Goal: Task Accomplishment & Management: Use online tool/utility

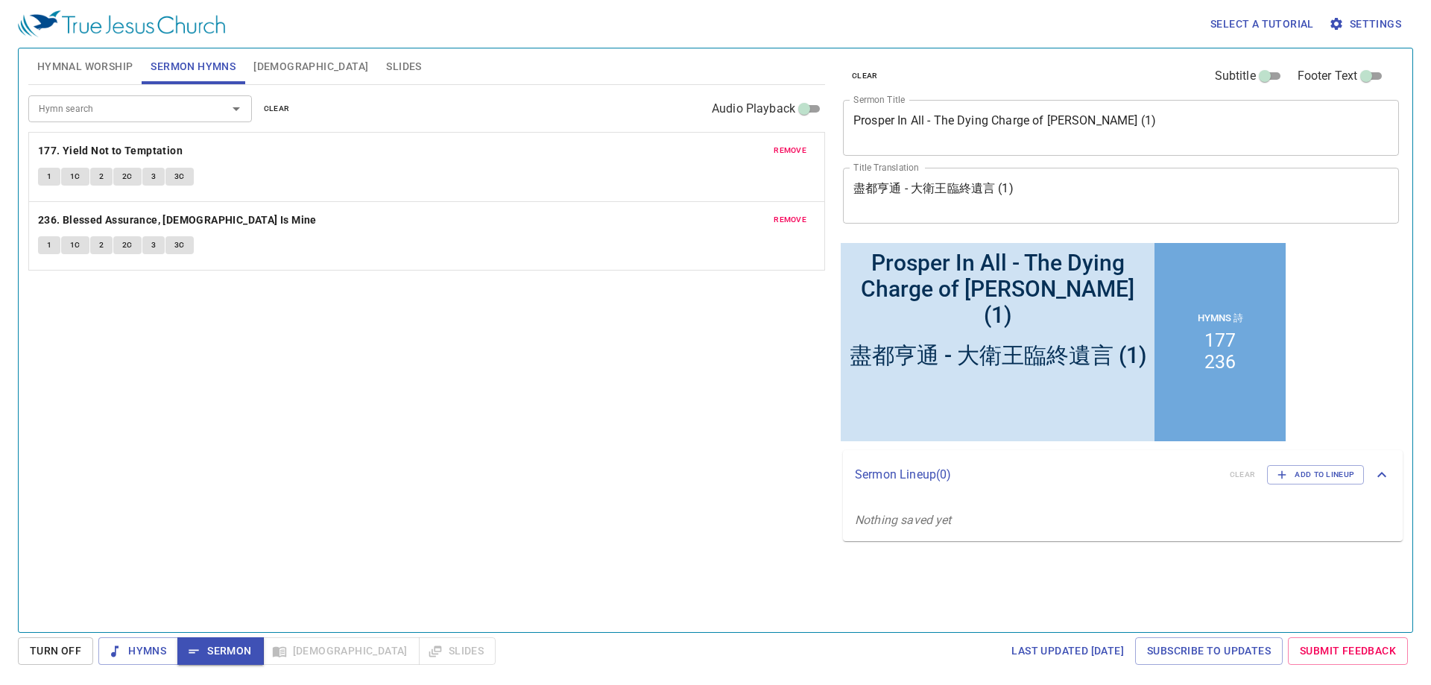
click at [1111, 123] on textarea "Prosper In All - The Dying Charge of King David (1)" at bounding box center [1120, 127] width 535 height 28
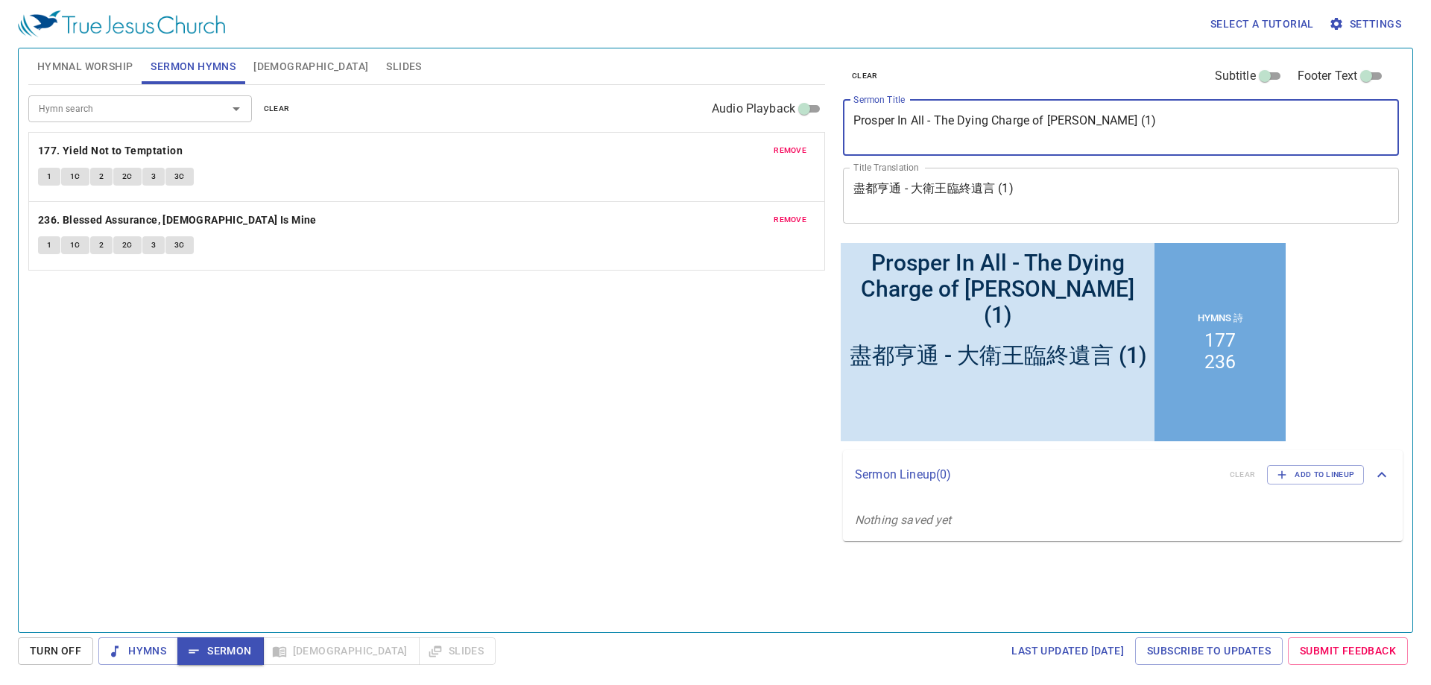
click at [1117, 126] on textarea "Prosper In All - The Dying Charge of King David (1)" at bounding box center [1120, 127] width 535 height 28
type textarea "Prosper In All - The Dying Charge of [PERSON_NAME] (2)"
click at [1011, 193] on textarea "盡都亨通 - ⼤衛王臨終遺⾔ (1)" at bounding box center [1120, 195] width 535 height 28
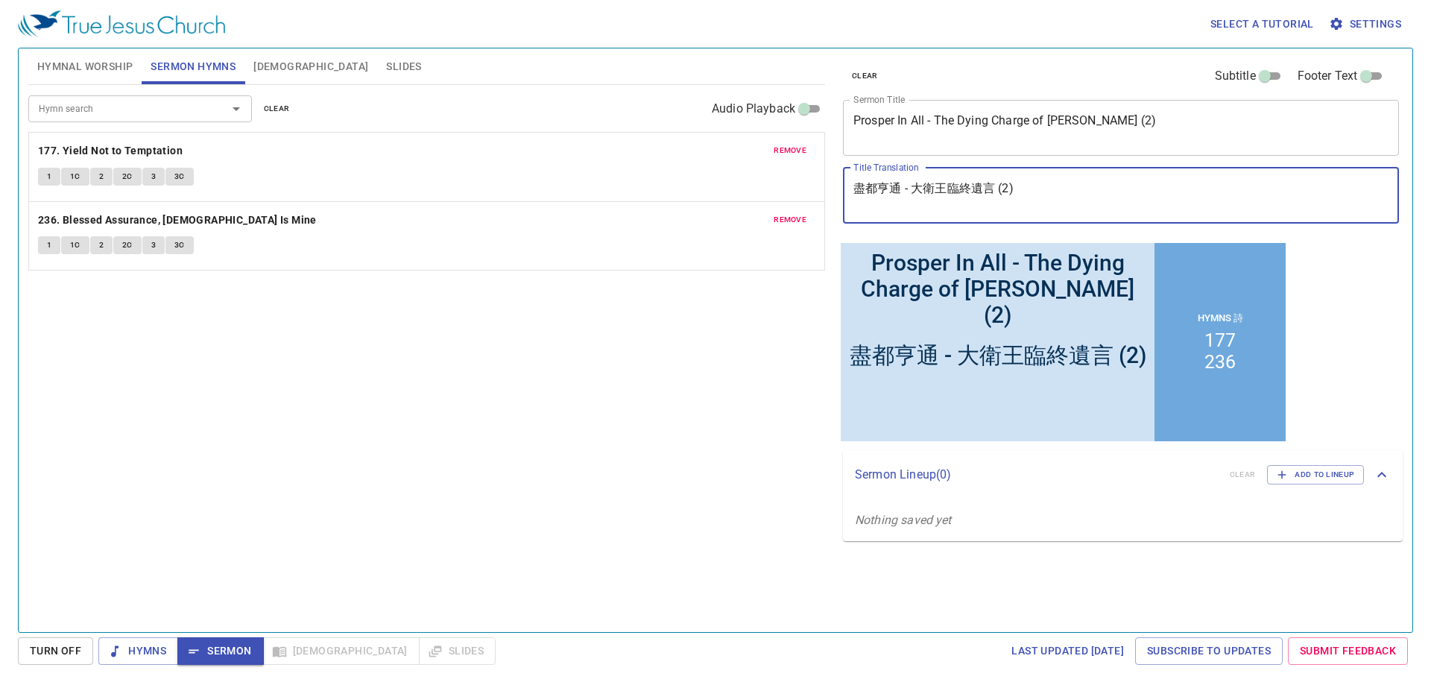
type textarea "盡都亨通 - ⼤衛王臨終遺⾔ (2)"
click at [652, 388] on div "Hymn search Hymn search clear Audio Playback remove 177. Yield Not to Temptatio…" at bounding box center [426, 352] width 797 height 534
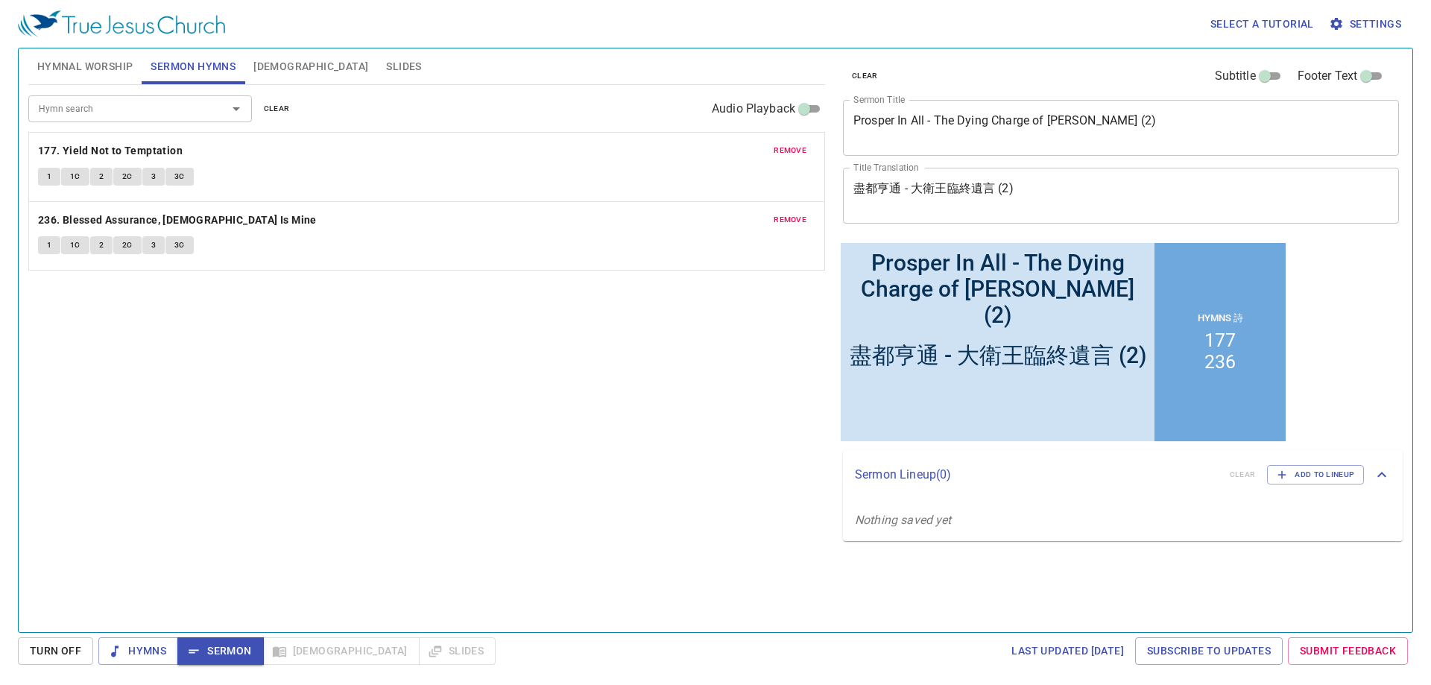
click at [797, 149] on span "remove" at bounding box center [790, 150] width 33 height 13
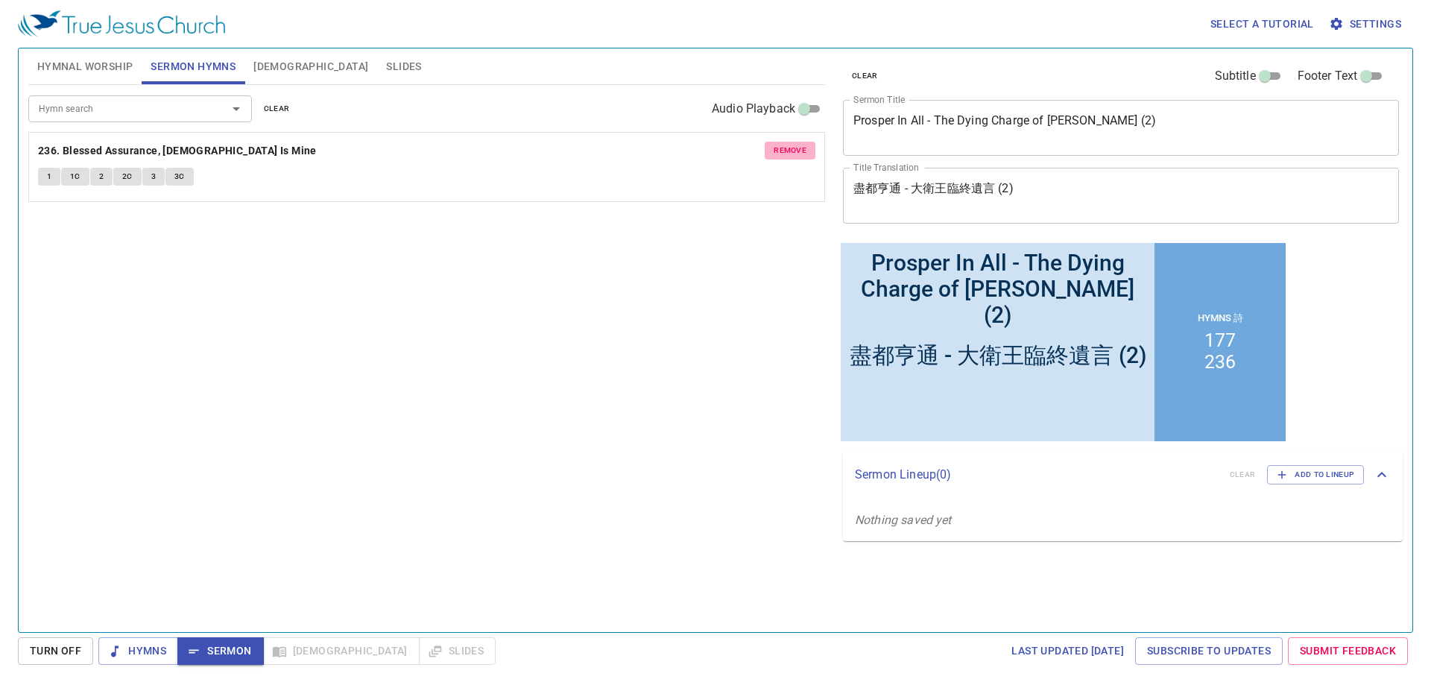
click at [797, 149] on span "remove" at bounding box center [790, 150] width 33 height 13
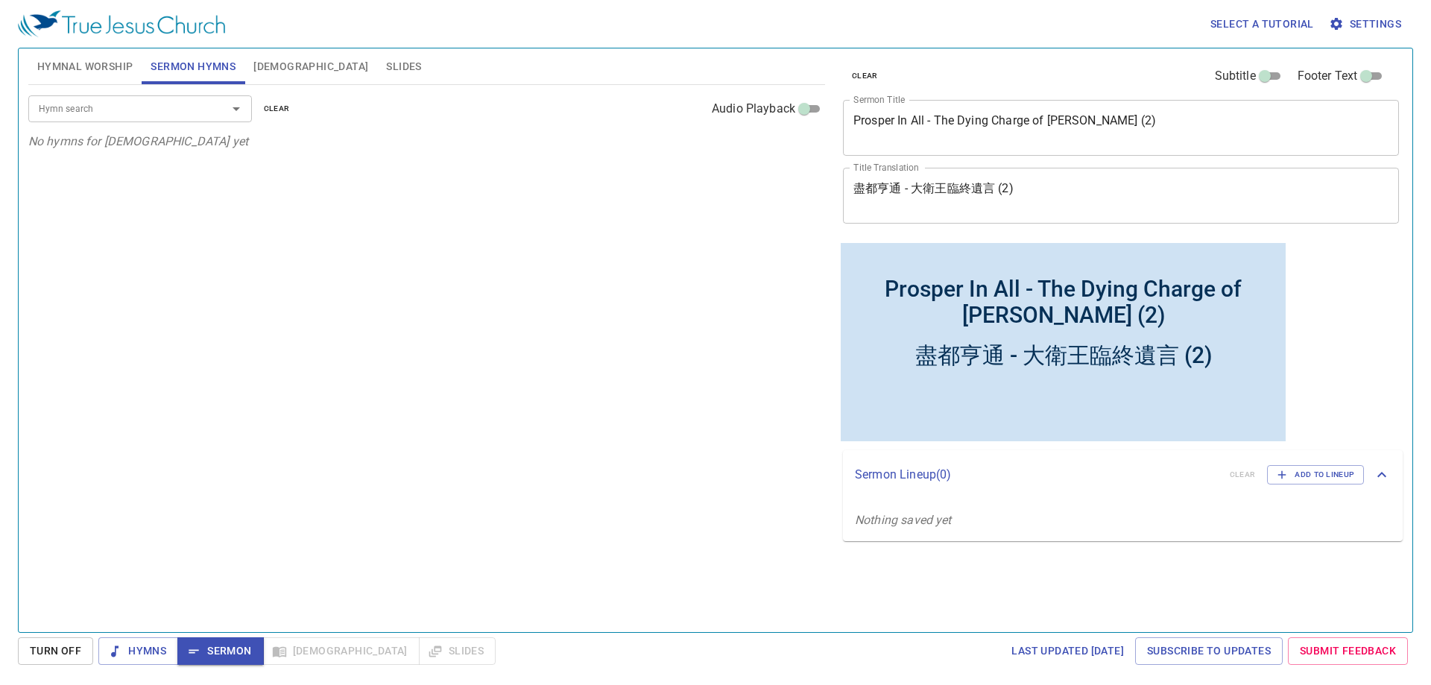
click at [186, 109] on input "Hymn search" at bounding box center [118, 108] width 171 height 17
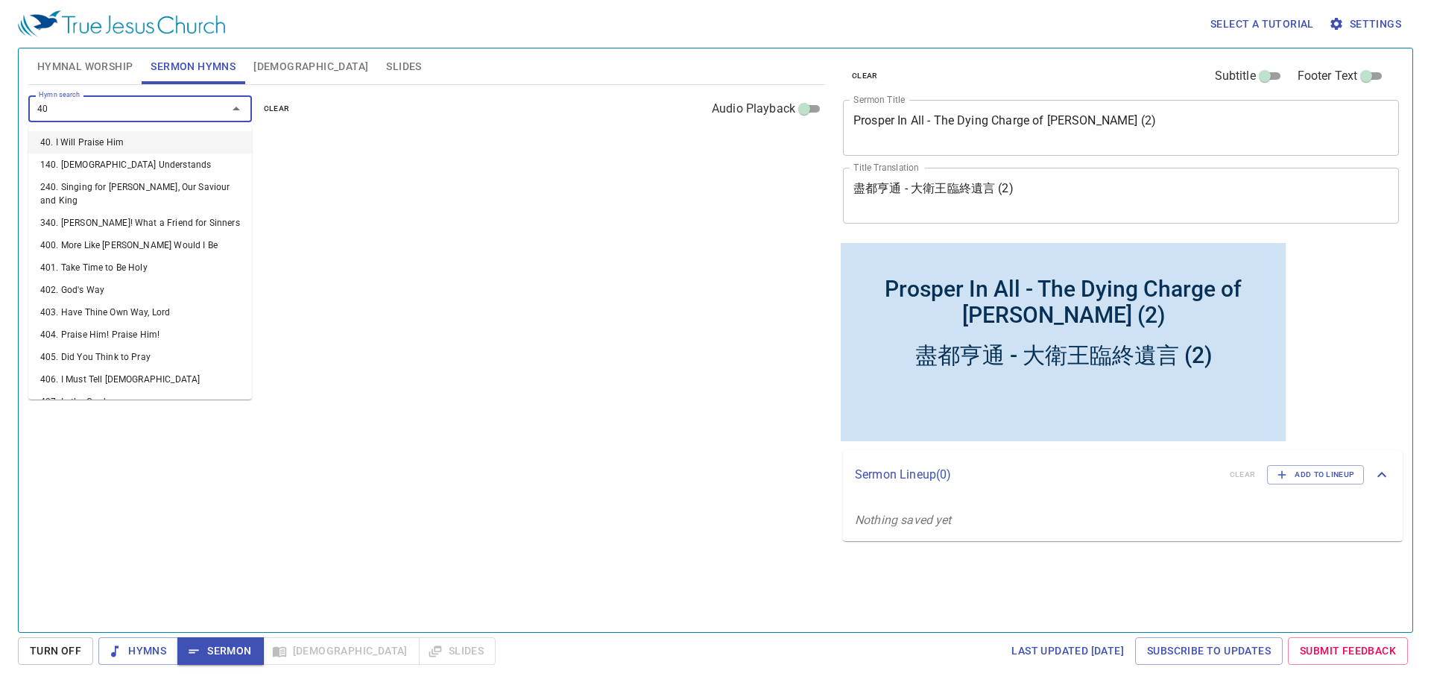
type input "402"
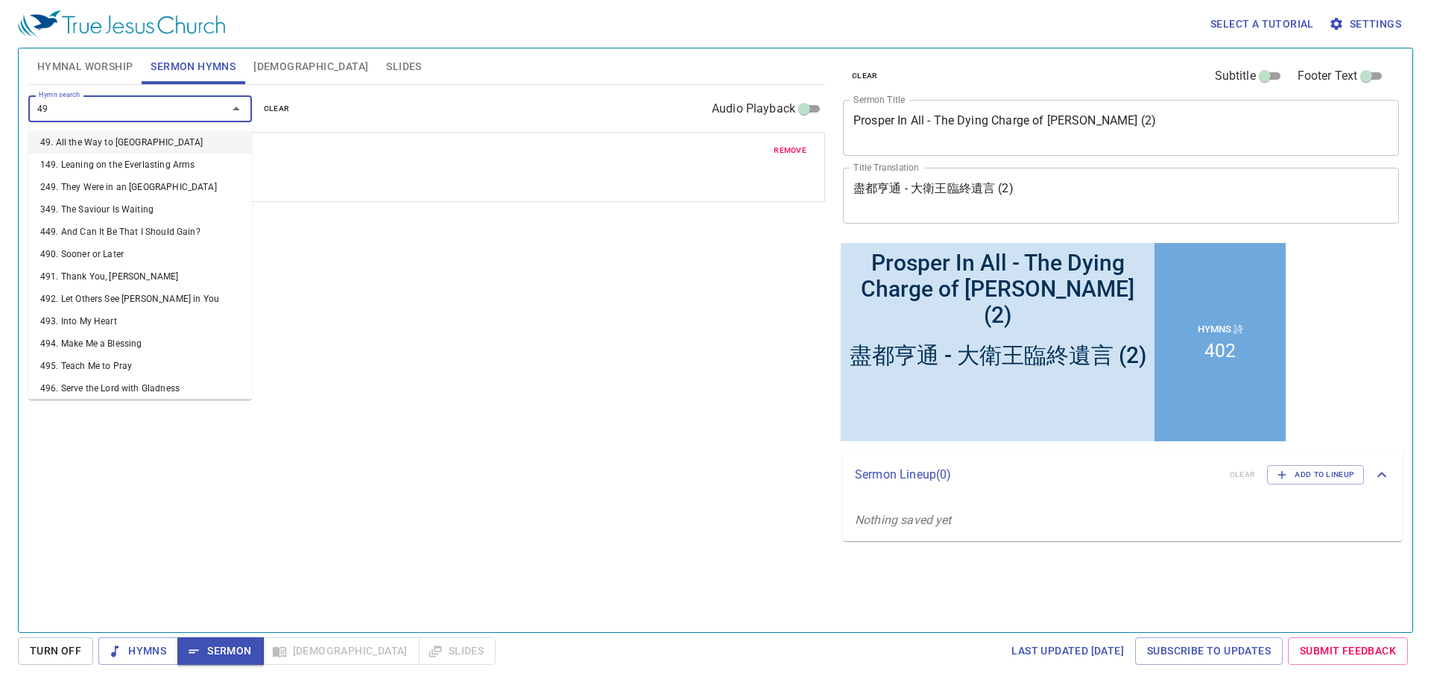
type input "492"
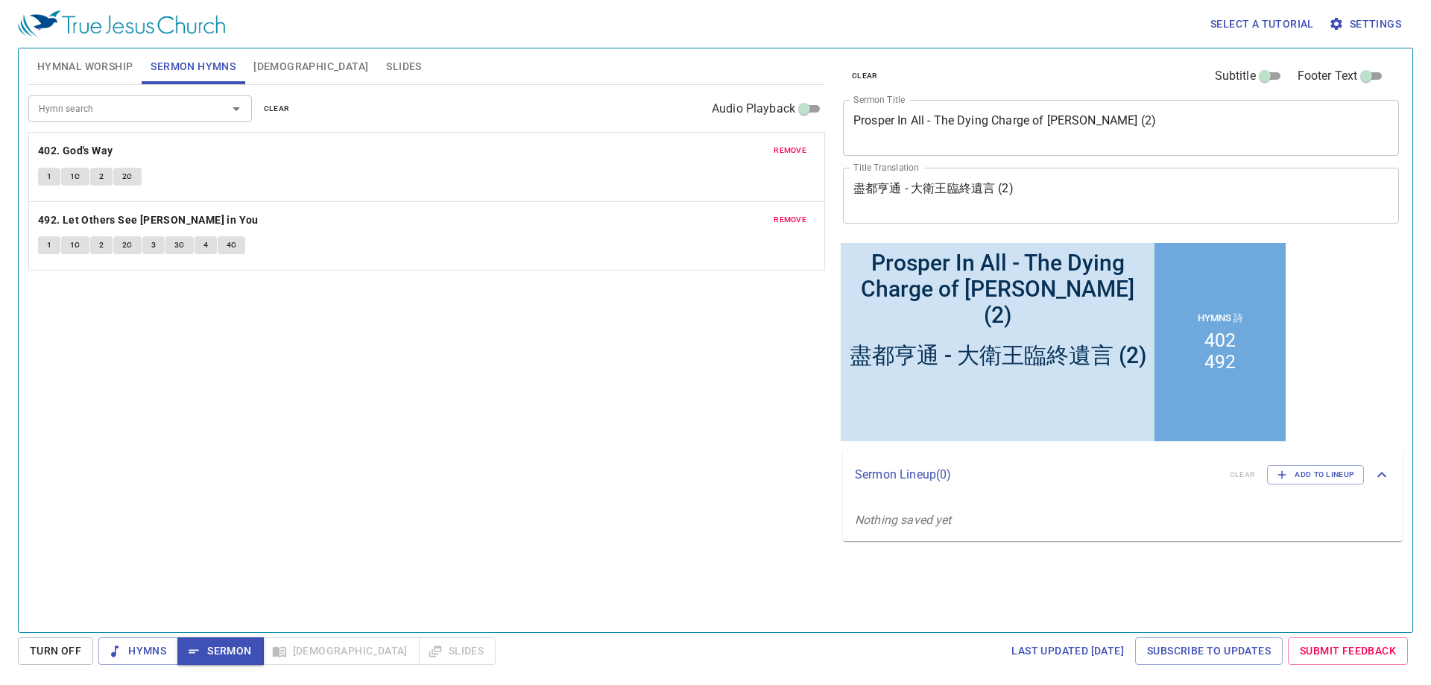
click at [362, 443] on div "Hymn search Hymn search clear Audio Playback remove 402. God's Way 1 1C 2 2C re…" at bounding box center [426, 352] width 797 height 534
drag, startPoint x: 98, startPoint y: 57, endPoint x: 443, endPoint y: 216, distance: 379.2
click at [98, 57] on span "Hymnal Worship" at bounding box center [85, 66] width 96 height 19
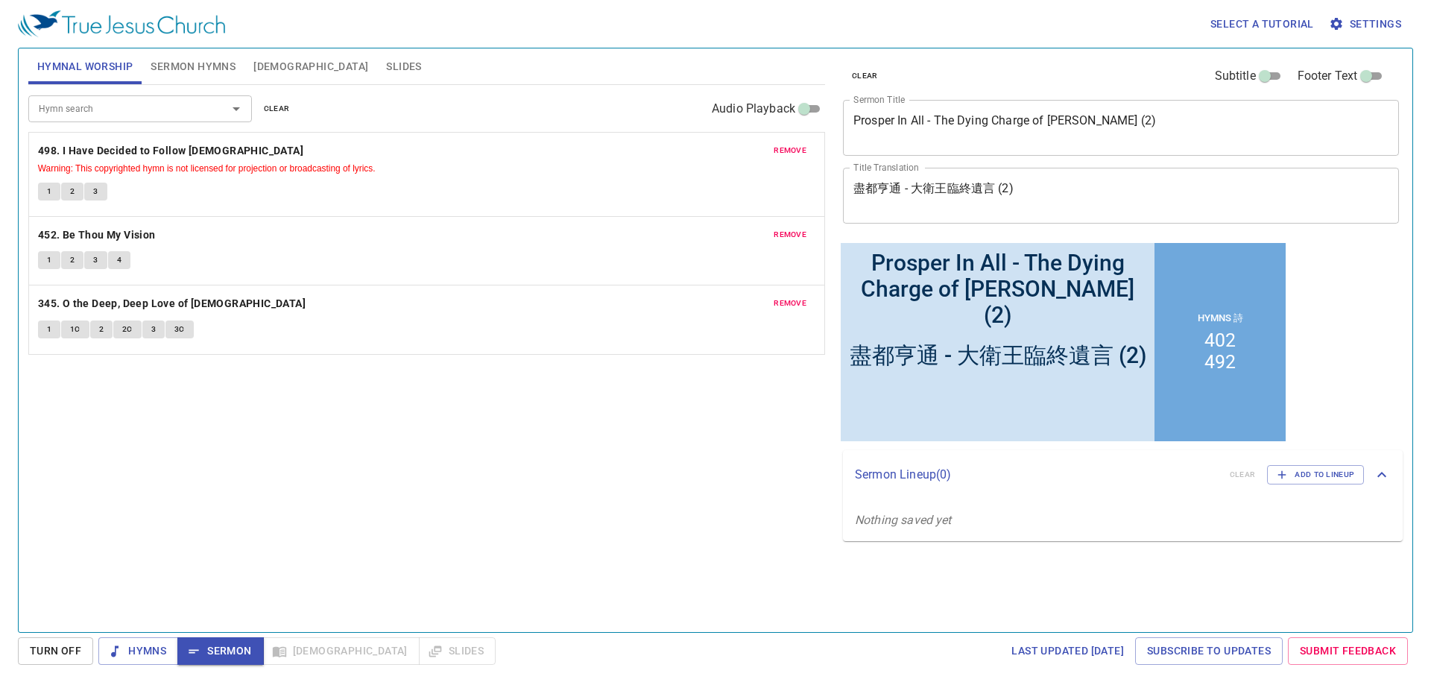
click at [773, 150] on button "remove" at bounding box center [790, 151] width 51 height 18
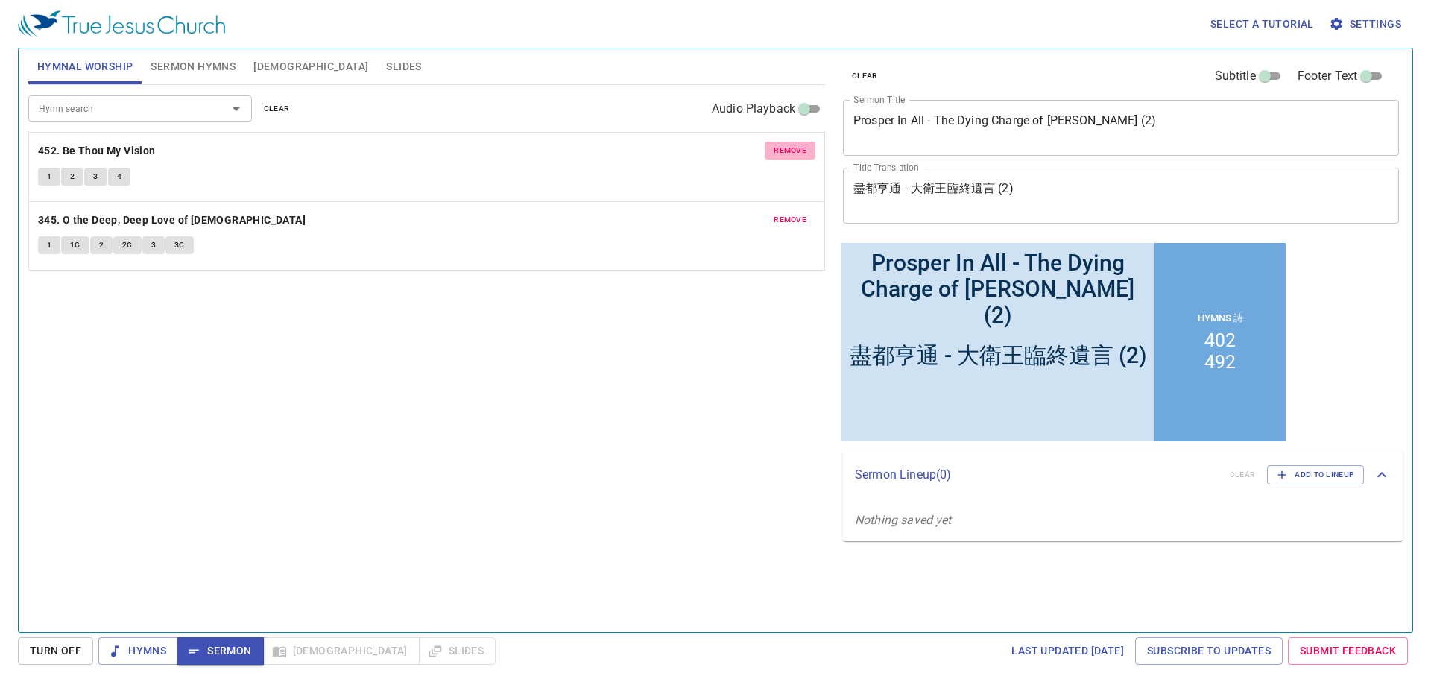
click at [773, 150] on button "remove" at bounding box center [790, 151] width 51 height 18
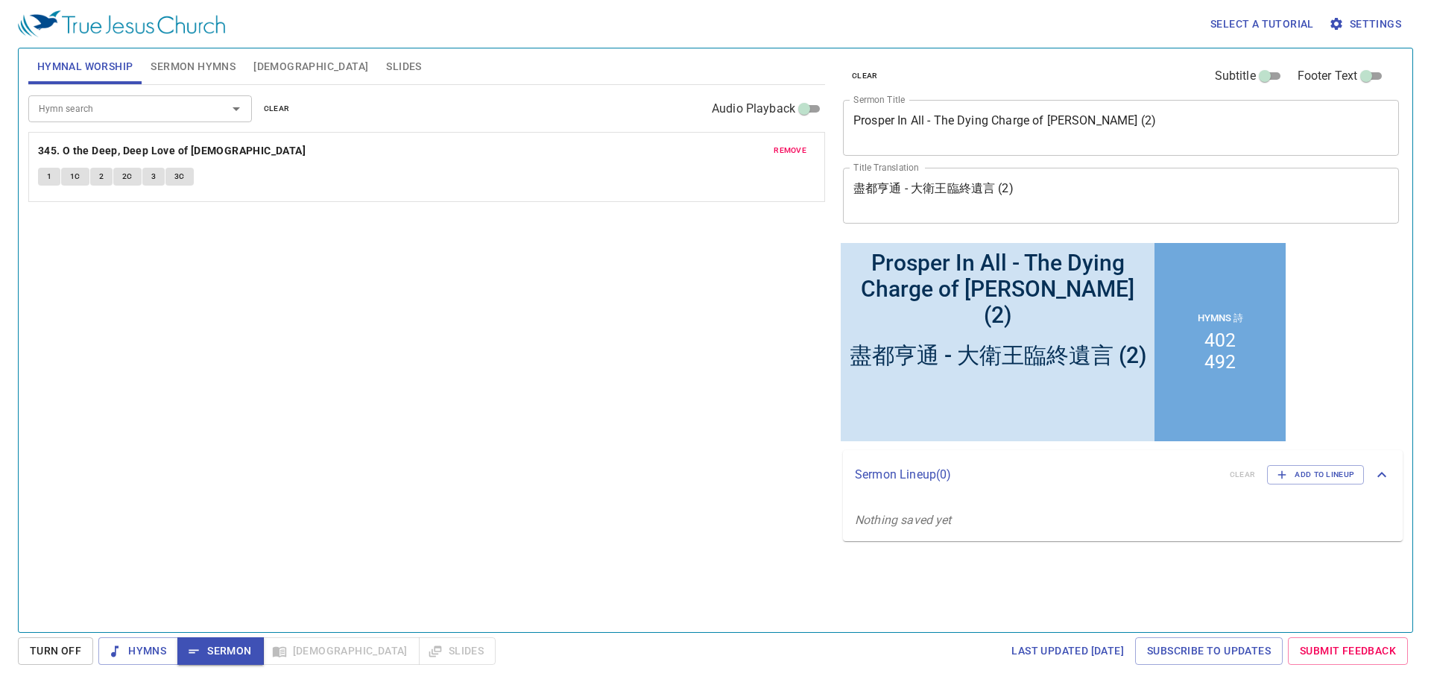
click at [773, 151] on button "remove" at bounding box center [790, 151] width 51 height 18
click at [136, 655] on span "Hymns" at bounding box center [138, 651] width 56 height 19
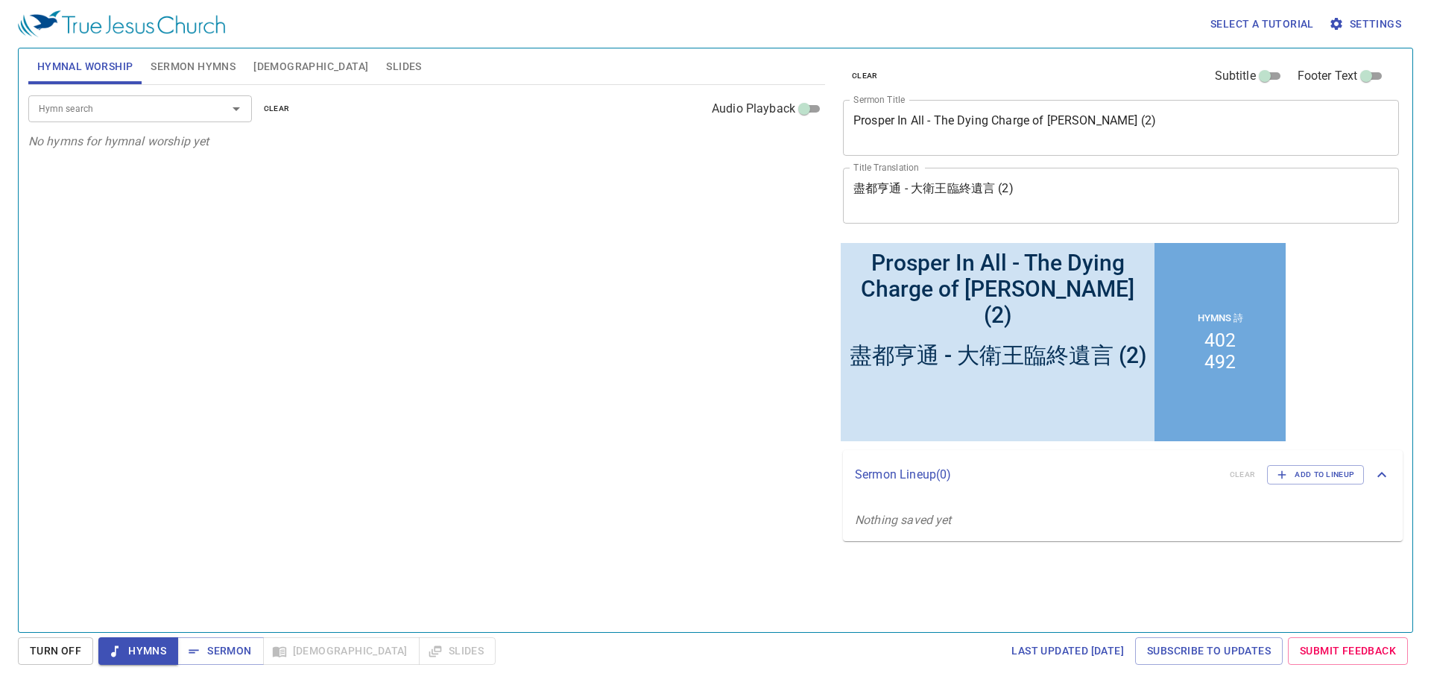
click at [170, 467] on div "Hymn search Hymn search clear Audio Playback No hymns for hymnal worship yet" at bounding box center [426, 352] width 797 height 534
click at [468, 374] on div "Hymn search Hymn search clear Audio Playback No hymns for hymnal worship yet" at bounding box center [426, 352] width 797 height 534
drag, startPoint x: 195, startPoint y: 83, endPoint x: 197, endPoint y: 97, distance: 14.3
click at [195, 83] on button "Sermon Hymns" at bounding box center [193, 66] width 103 height 36
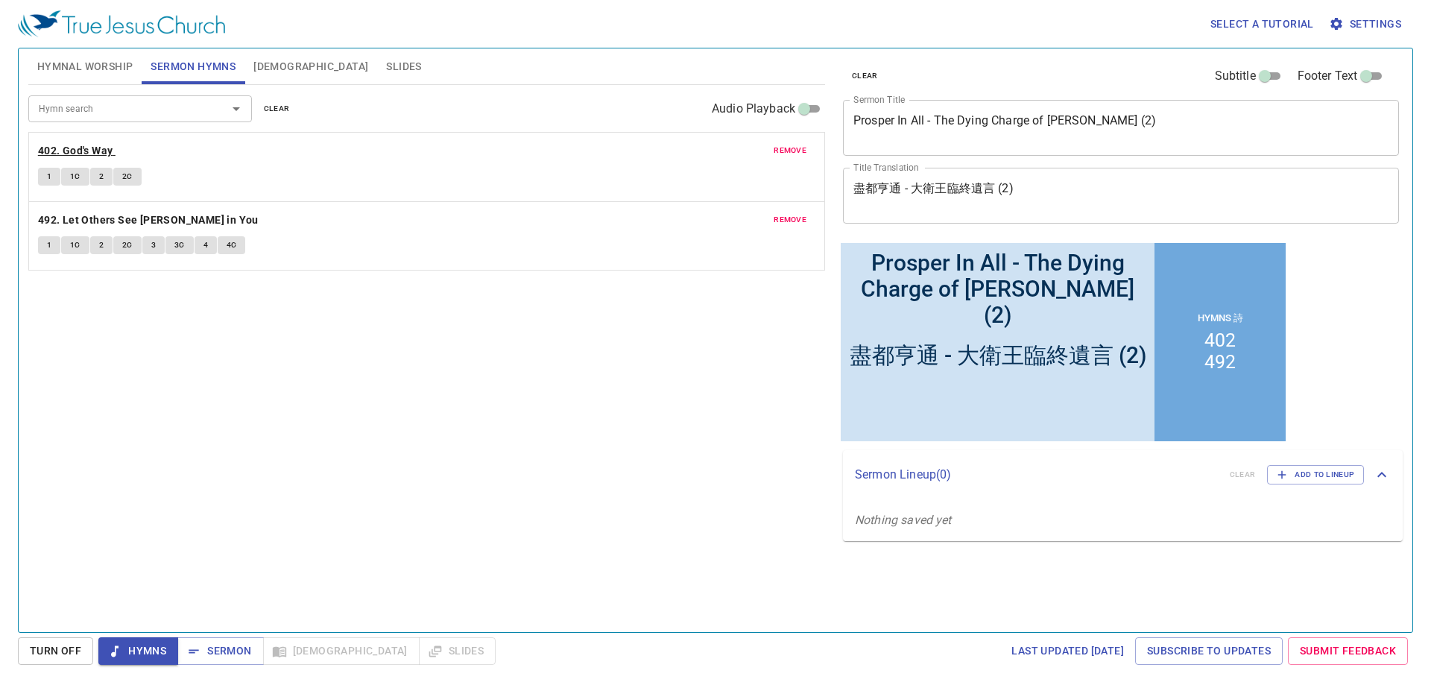
click at [87, 148] on b "402. God's Way" at bounding box center [75, 151] width 75 height 19
click at [259, 377] on div "Hymn search Hymn search clear Audio Playback remove 402. God's Way 1 1C 2 2C re…" at bounding box center [426, 352] width 797 height 534
click at [88, 71] on span "Hymnal Worship" at bounding box center [85, 66] width 96 height 19
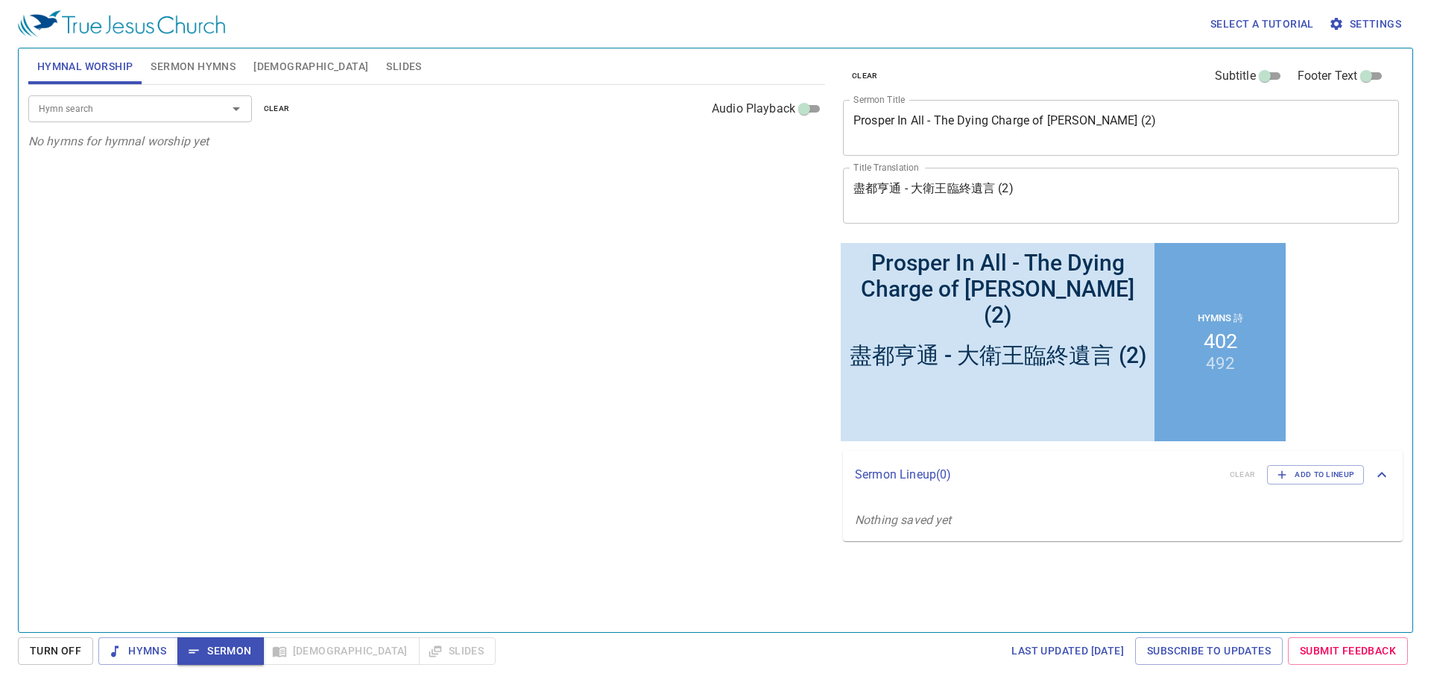
click at [171, 71] on span "Sermon Hymns" at bounding box center [193, 66] width 85 height 19
